Goal: Transaction & Acquisition: Purchase product/service

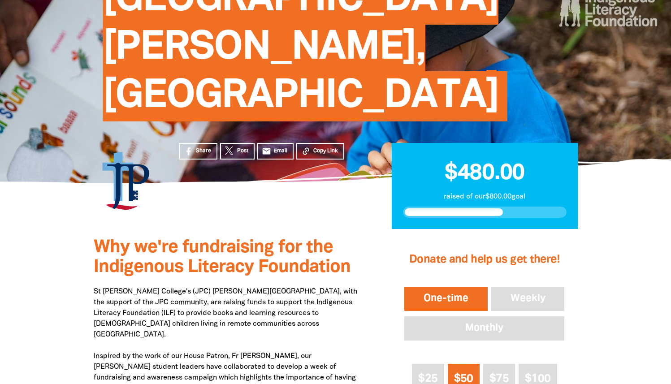
click at [461, 285] on button "One-time" at bounding box center [445, 299] width 87 height 28
click at [429, 285] on button "One-time" at bounding box center [445, 299] width 87 height 28
click at [442, 285] on button "One-time" at bounding box center [445, 299] width 87 height 28
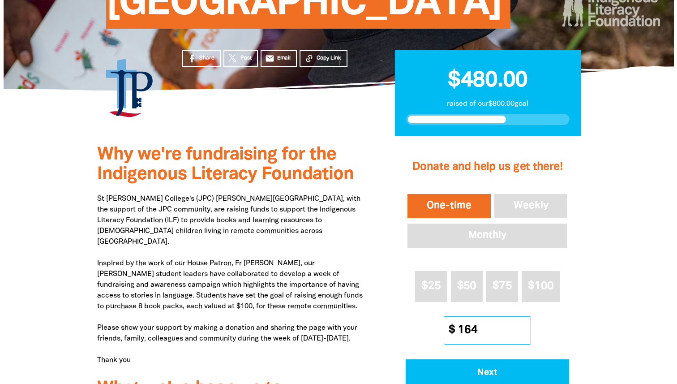
scroll to position [283, 0]
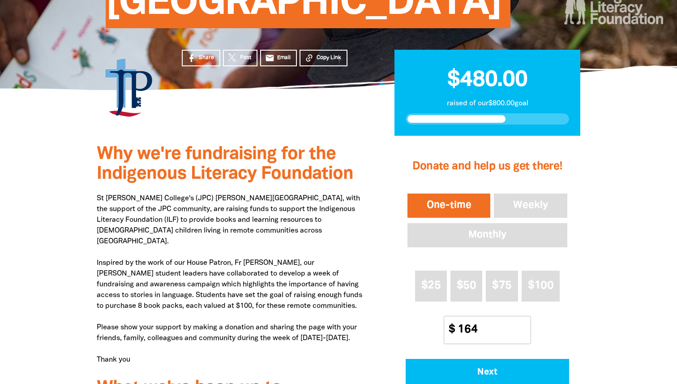
click at [293, 193] on p "St [PERSON_NAME] College's (JPC) [PERSON_NAME][GEOGRAPHIC_DATA], with the suppo…" at bounding box center [232, 279] width 271 height 172
drag, startPoint x: 293, startPoint y: 170, endPoint x: 92, endPoint y: 0, distance: 263.2
click at [489, 316] on input "164" at bounding box center [491, 329] width 79 height 27
type input "170"
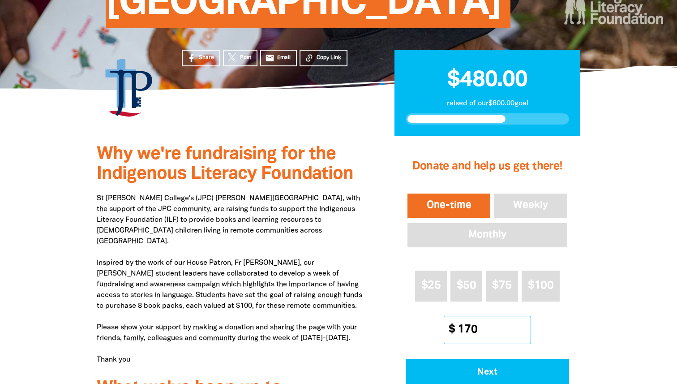
click at [547, 267] on div "$25 $50 $75 $100 Other Amount $ 170" at bounding box center [488, 307] width 164 height 81
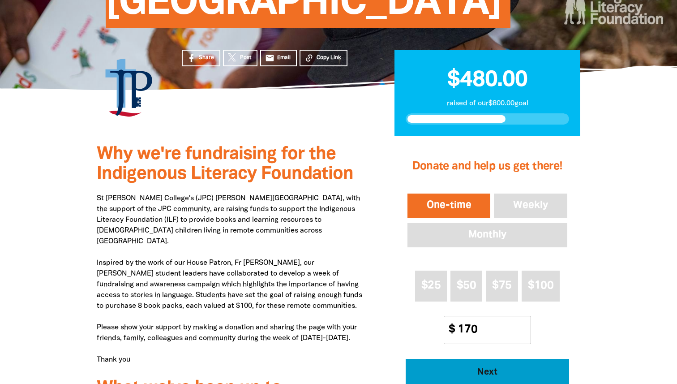
click at [499, 368] on span "Next" at bounding box center [487, 372] width 139 height 9
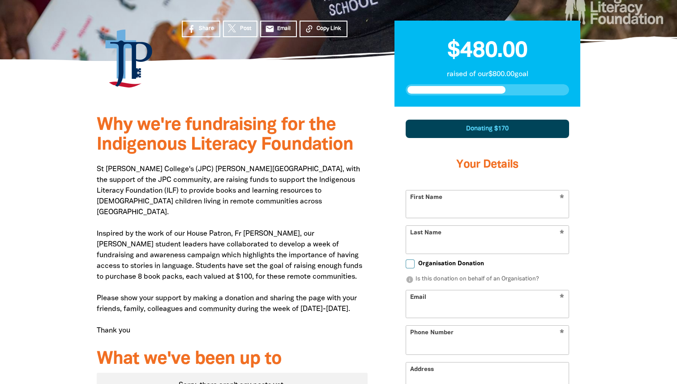
scroll to position [312, 0]
select select "AU"
click at [458, 190] on input "First Name" at bounding box center [487, 203] width 163 height 27
type input "[PERSON_NAME]"
type input "Hill"
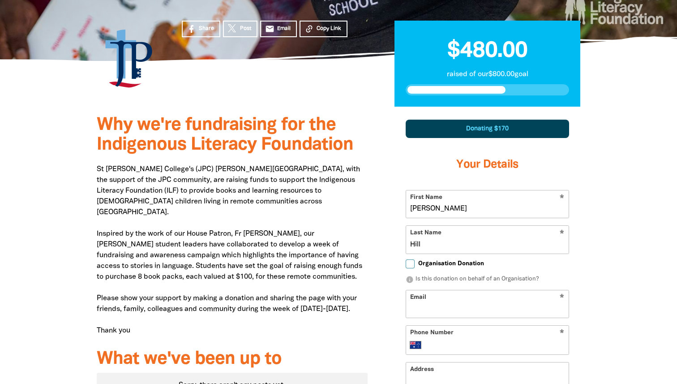
click at [435, 290] on input "Email" at bounding box center [487, 303] width 163 height 27
type input "[EMAIL_ADDRESS][DOMAIN_NAME]"
click at [475, 325] on div "* Phone Number International [GEOGRAPHIC_DATA] [GEOGRAPHIC_DATA] [GEOGRAPHIC_DA…" at bounding box center [488, 340] width 164 height 30
click at [448, 325] on div "* Phone Number International [GEOGRAPHIC_DATA] [GEOGRAPHIC_DATA] [GEOGRAPHIC_DA…" at bounding box center [488, 340] width 164 height 30
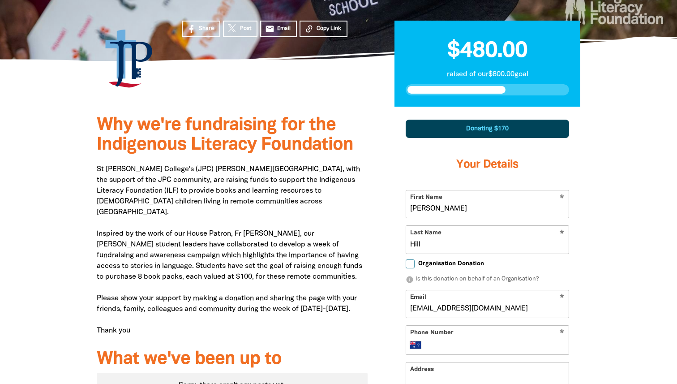
click at [451, 325] on div "* Phone Number International [GEOGRAPHIC_DATA] [GEOGRAPHIC_DATA] [GEOGRAPHIC_DA…" at bounding box center [488, 340] width 164 height 30
click at [448, 340] on input "Phone Number" at bounding box center [496, 345] width 137 height 11
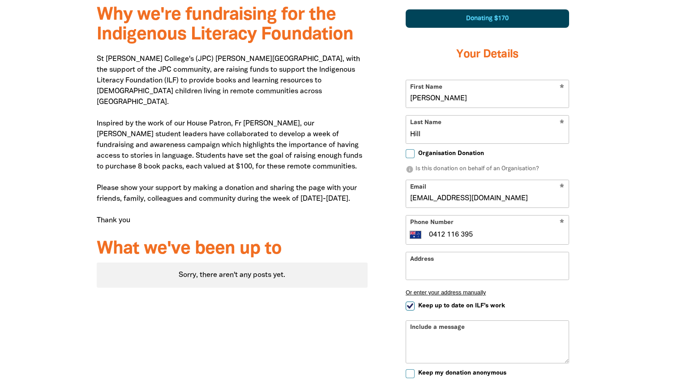
scroll to position [423, 0]
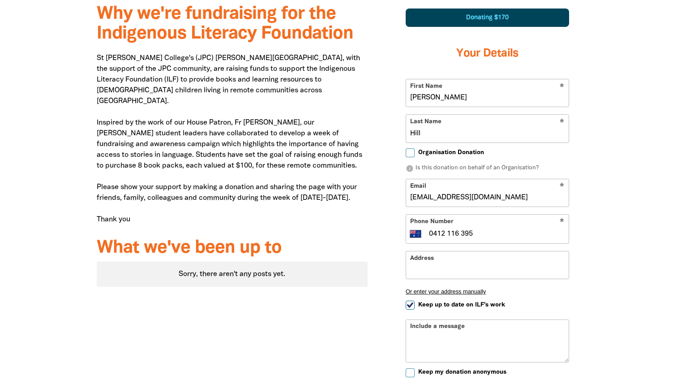
type input "0412 116 395"
click at [413, 301] on input "Keep up to date on ILF's work" at bounding box center [410, 305] width 9 height 9
checkbox input "false"
click at [411, 368] on input "Keep my donation anonymous" at bounding box center [410, 372] width 9 height 9
checkbox input "true"
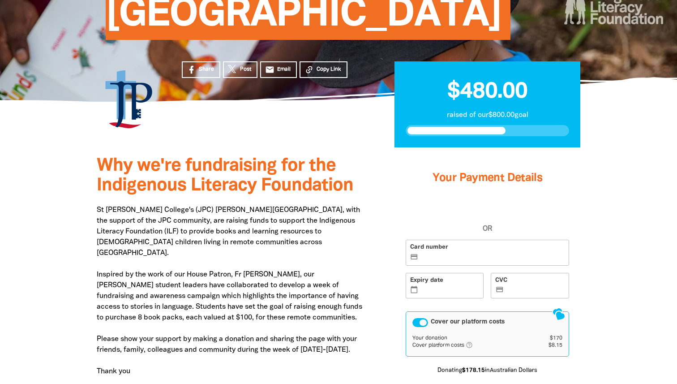
scroll to position [271, 0]
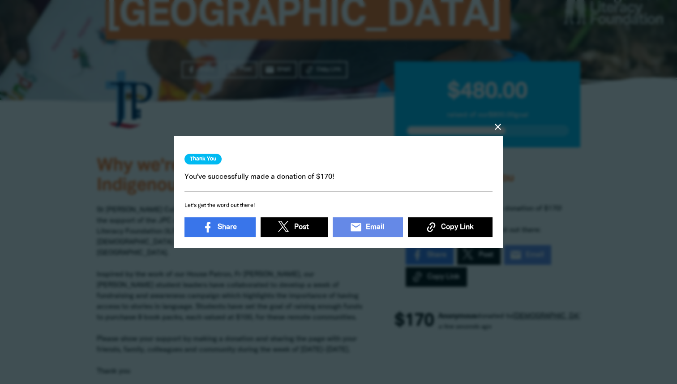
click at [500, 131] on icon "close" at bounding box center [498, 126] width 11 height 11
